Goal: Task Accomplishment & Management: Manage account settings

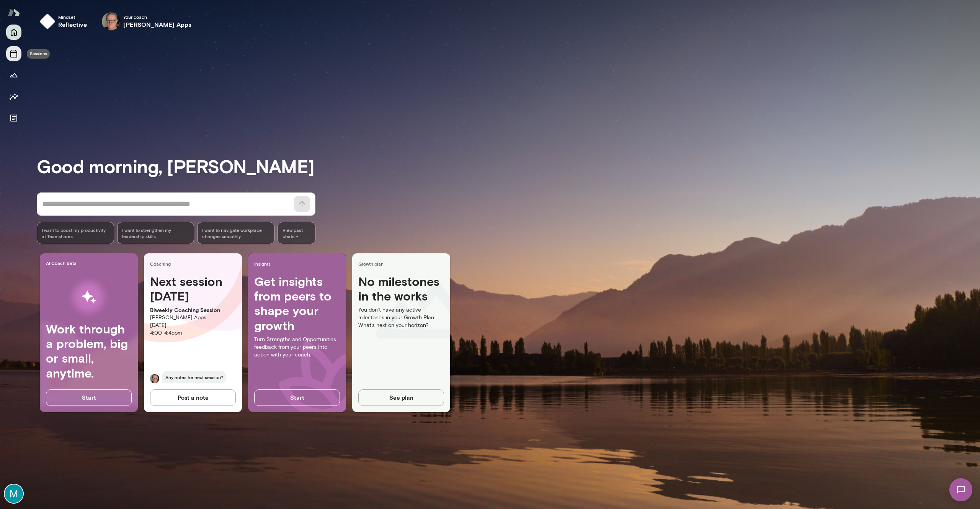
click at [13, 57] on icon "Sessions" at bounding box center [13, 54] width 7 height 8
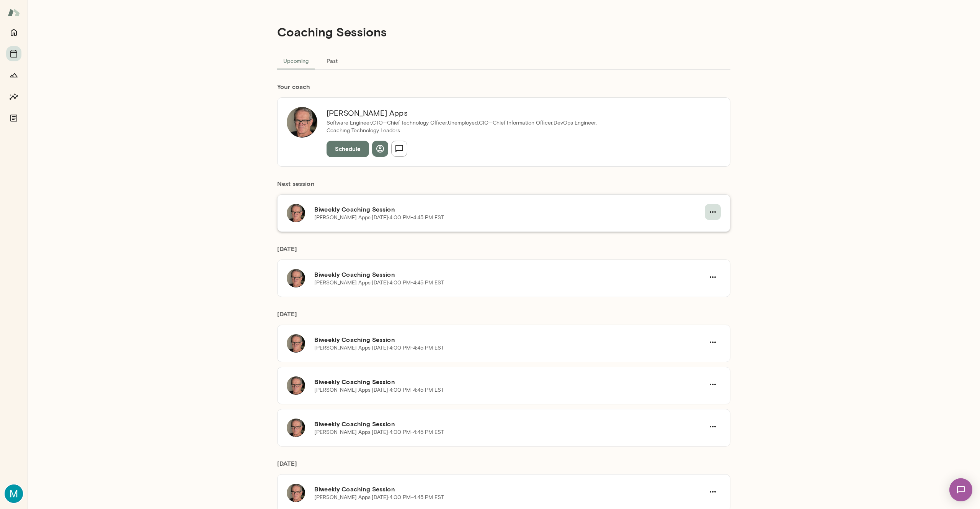
click at [714, 208] on icon "button" at bounding box center [712, 211] width 9 height 9
click at [701, 230] on span "Reschedule" at bounding box center [699, 229] width 33 height 9
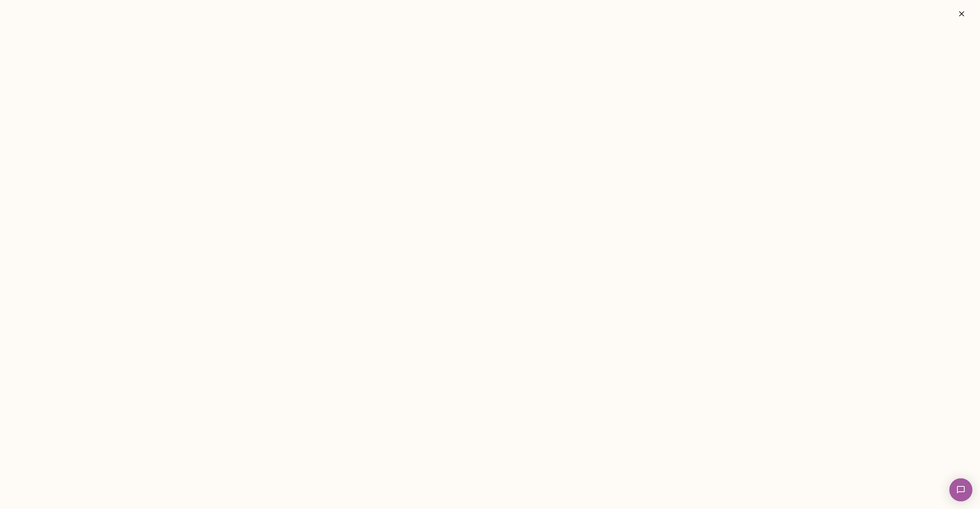
click at [959, 491] on img at bounding box center [960, 489] width 31 height 31
click at [85, 152] on div "Hey [PERSON_NAME], can you please write into [EMAIL_ADDRESS][PERSON_NAME][DOMAI…" at bounding box center [57, 159] width 114 height 15
click at [960, 490] on img at bounding box center [961, 489] width 23 height 23
